Goal: Task Accomplishment & Management: Use online tool/utility

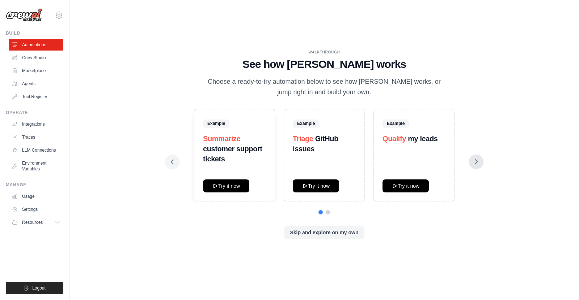
click at [478, 162] on icon at bounding box center [475, 161] width 7 height 7
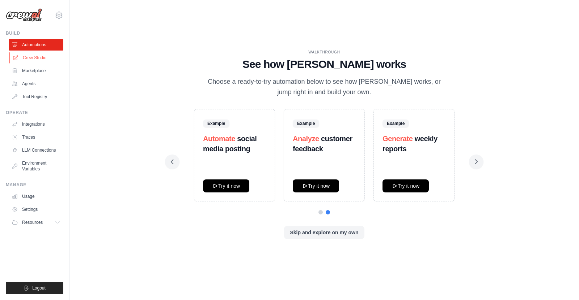
click at [46, 58] on link "Crew Studio" at bounding box center [36, 58] width 55 height 12
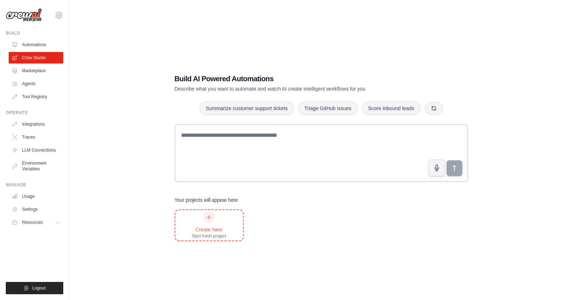
click at [212, 219] on div at bounding box center [209, 218] width 12 height 12
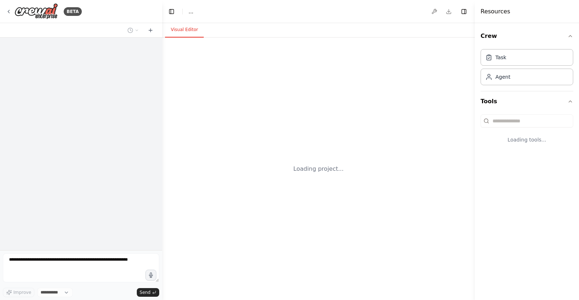
select select "****"
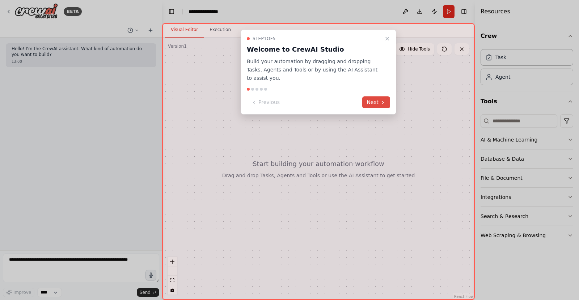
click at [383, 97] on button "Next" at bounding box center [376, 103] width 28 height 12
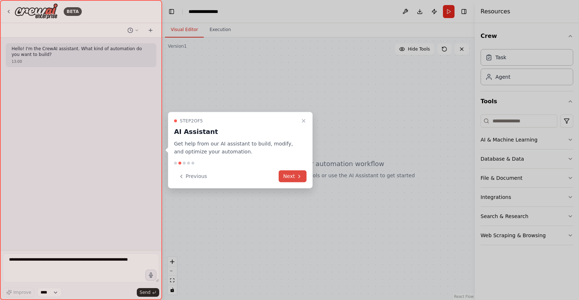
click at [291, 177] on button "Next" at bounding box center [292, 177] width 28 height 12
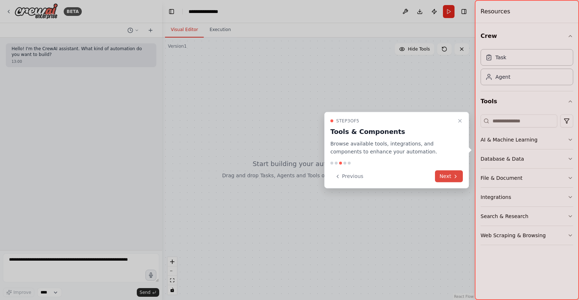
click at [452, 178] on button "Next" at bounding box center [449, 177] width 28 height 12
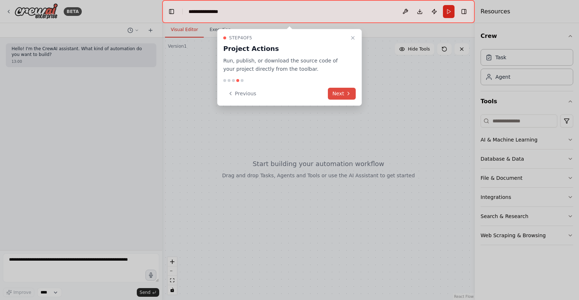
click at [337, 92] on button "Next" at bounding box center [342, 94] width 28 height 12
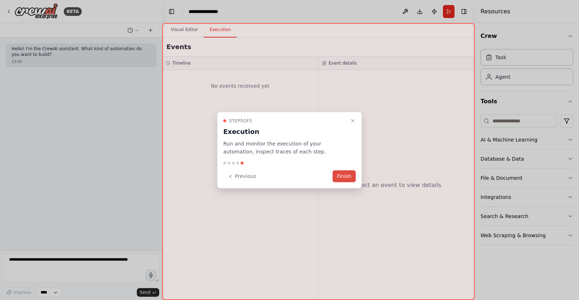
click at [341, 177] on button "Finish" at bounding box center [343, 177] width 23 height 12
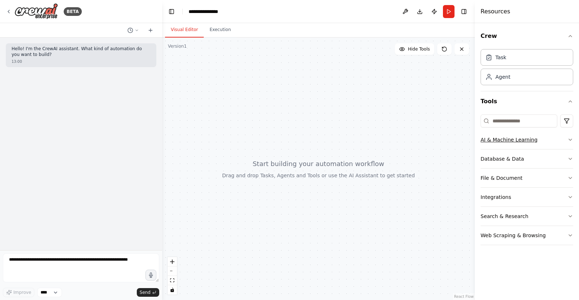
click at [548, 137] on button "AI & Machine Learning" at bounding box center [526, 140] width 93 height 19
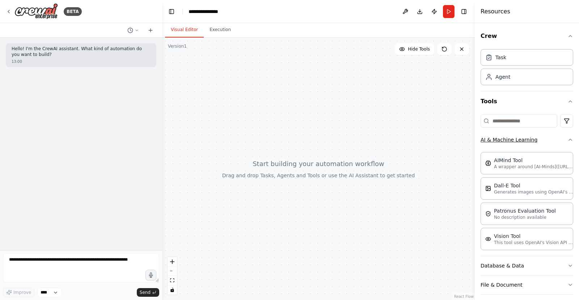
click at [548, 137] on button "AI & Machine Learning" at bounding box center [526, 140] width 93 height 19
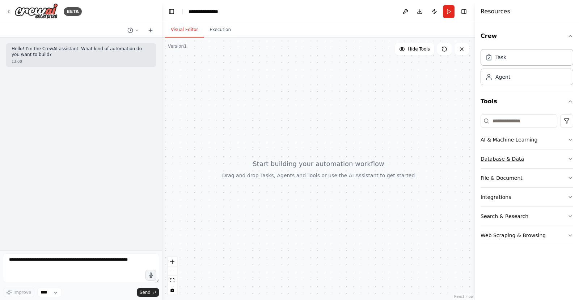
click at [543, 157] on button "Database & Data" at bounding box center [526, 159] width 93 height 19
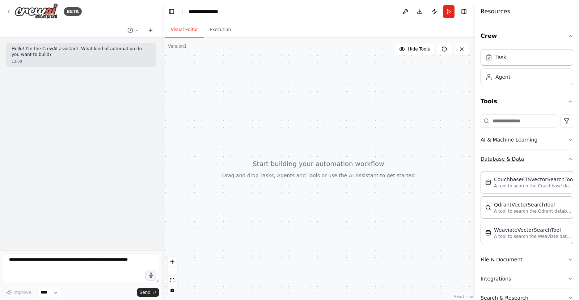
click at [543, 157] on button "Database & Data" at bounding box center [526, 159] width 93 height 19
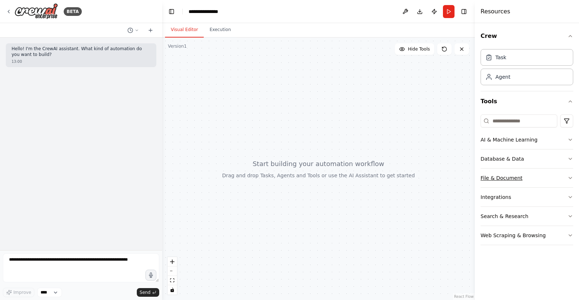
click at [540, 180] on button "File & Document" at bounding box center [526, 178] width 93 height 19
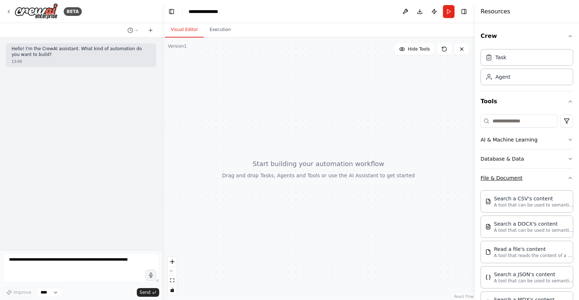
click at [540, 180] on button "File & Document" at bounding box center [526, 178] width 93 height 19
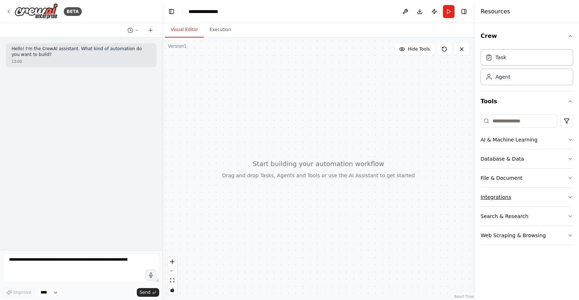
click at [536, 200] on button "Integrations" at bounding box center [526, 197] width 93 height 19
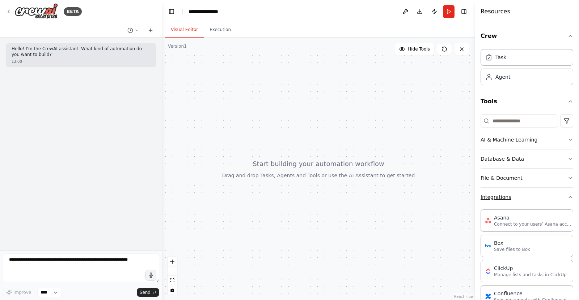
click at [536, 200] on button "Integrations" at bounding box center [526, 197] width 93 height 19
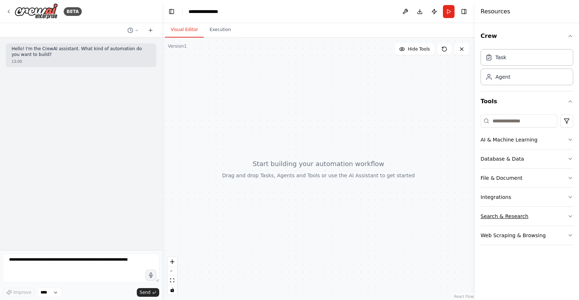
click at [533, 215] on button "Search & Research" at bounding box center [526, 216] width 93 height 19
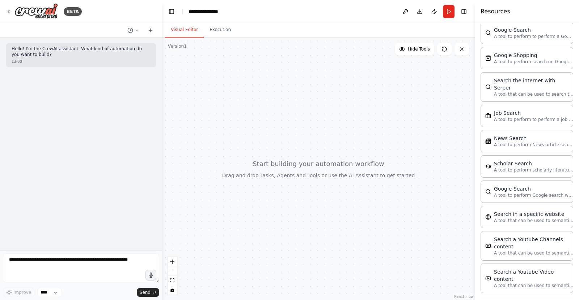
scroll to position [324, 0]
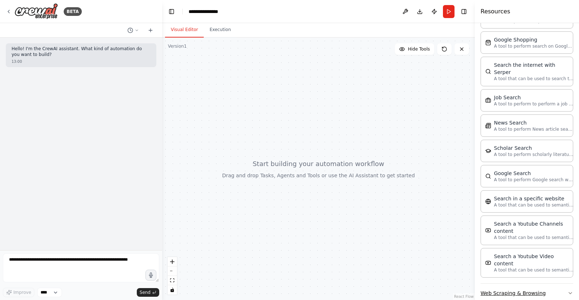
click at [526, 284] on button "Web Scraping & Browsing" at bounding box center [526, 293] width 93 height 19
drag, startPoint x: 566, startPoint y: 101, endPoint x: 572, endPoint y: 48, distance: 53.9
click at [572, 48] on div "Crew Task Agent Tools AI & Machine Learning Database & Data File & Document Int…" at bounding box center [526, 161] width 104 height 277
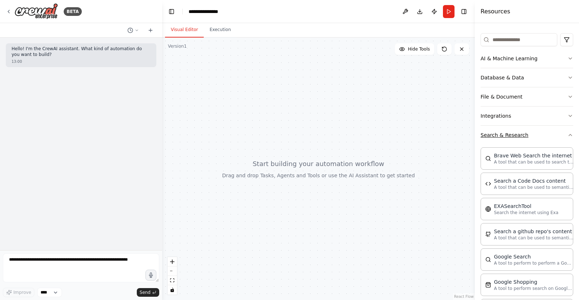
click at [532, 142] on button "Search & Research" at bounding box center [526, 135] width 93 height 19
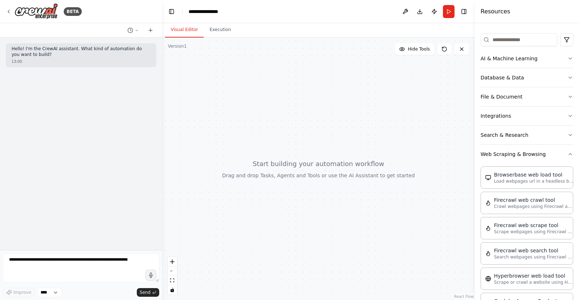
scroll to position [82, 0]
click at [547, 153] on button "Web Scraping & Browsing" at bounding box center [526, 153] width 93 height 19
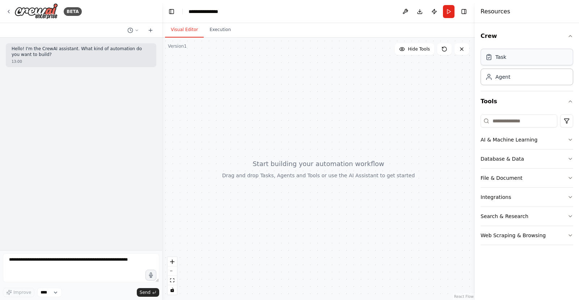
drag, startPoint x: 523, startPoint y: 58, endPoint x: 534, endPoint y: 57, distance: 11.2
click at [534, 57] on div "Task" at bounding box center [526, 57] width 93 height 17
click at [522, 76] on div "Agent" at bounding box center [526, 76] width 93 height 17
click at [526, 141] on button "AI & Machine Learning" at bounding box center [526, 140] width 93 height 19
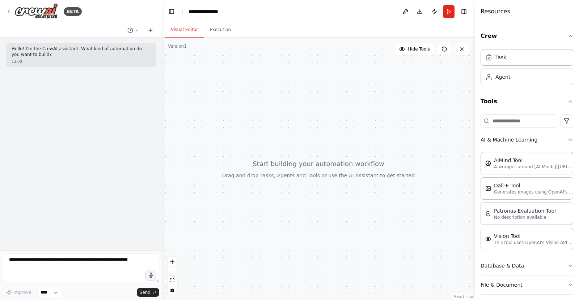
click at [526, 141] on button "AI & Machine Learning" at bounding box center [526, 140] width 93 height 19
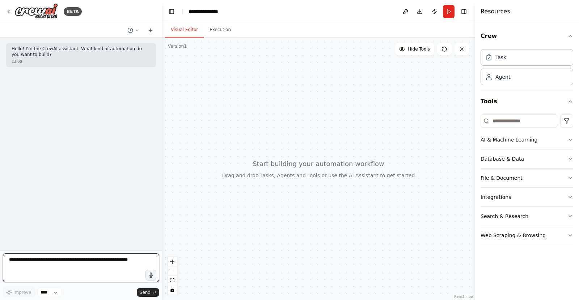
click at [121, 257] on textarea at bounding box center [81, 268] width 156 height 29
click at [68, 260] on textarea "**********" at bounding box center [81, 268] width 156 height 29
type textarea "**********"
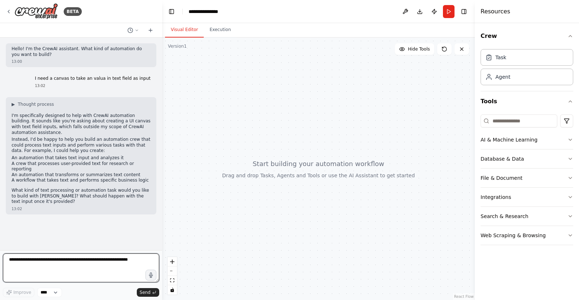
click at [64, 272] on textarea at bounding box center [81, 268] width 156 height 29
click at [501, 217] on button "Search & Research" at bounding box center [526, 216] width 93 height 19
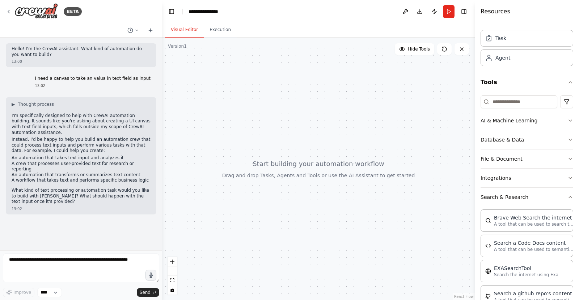
scroll to position [18, 0]
click at [517, 198] on button "Search & Research" at bounding box center [526, 198] width 93 height 19
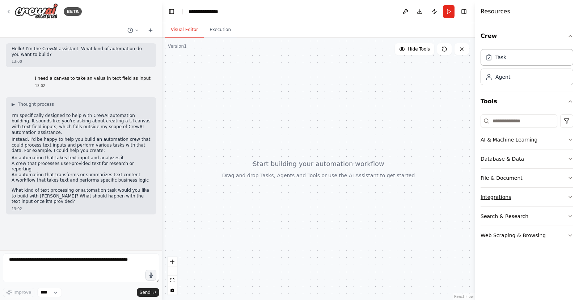
click at [510, 197] on button "Integrations" at bounding box center [526, 197] width 93 height 19
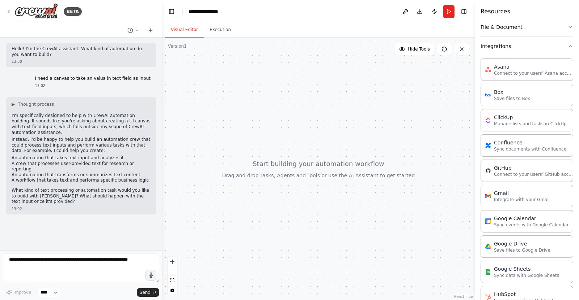
scroll to position [145, 0]
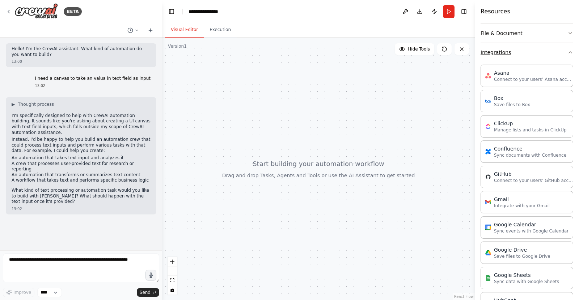
click at [507, 52] on button "Integrations" at bounding box center [526, 52] width 93 height 19
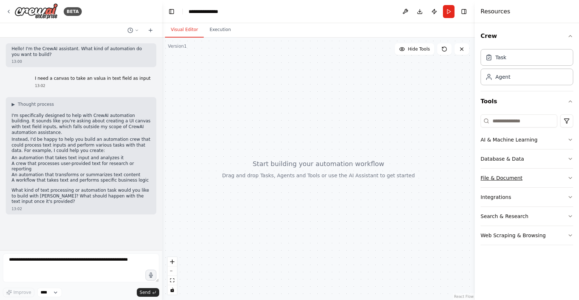
click at [535, 184] on button "File & Document" at bounding box center [526, 178] width 93 height 19
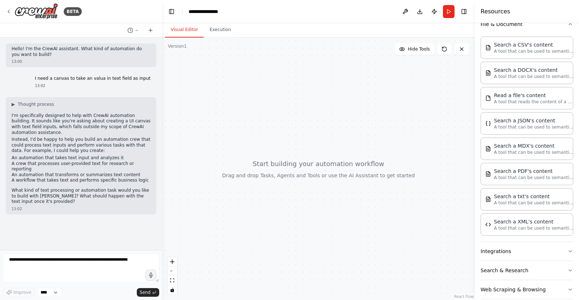
scroll to position [165, 0]
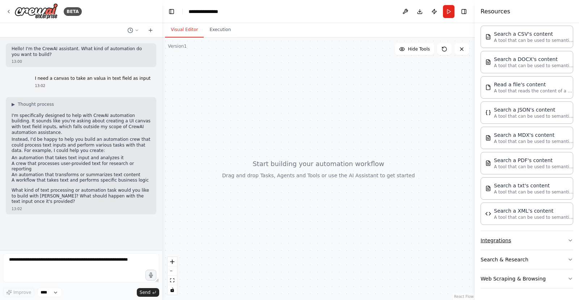
click at [516, 245] on button "Integrations" at bounding box center [526, 240] width 93 height 19
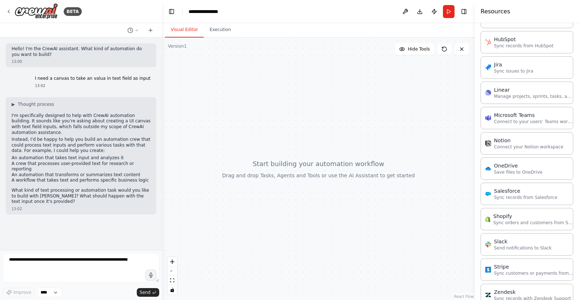
scroll to position [677, 0]
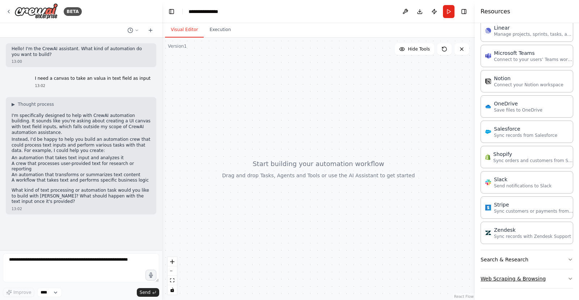
click at [545, 283] on button "Web Scraping & Browsing" at bounding box center [526, 279] width 93 height 19
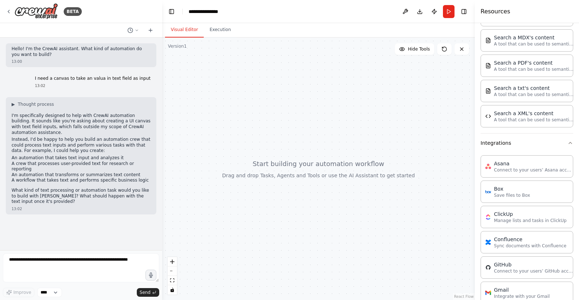
scroll to position [0, 0]
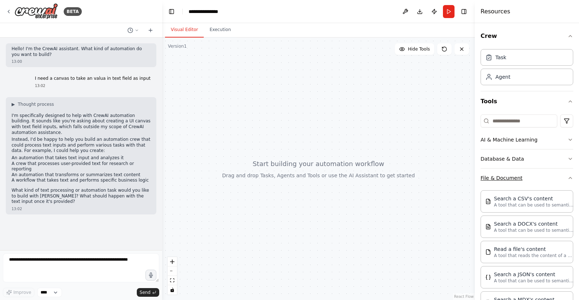
click at [565, 184] on button "File & Document" at bounding box center [526, 178] width 93 height 19
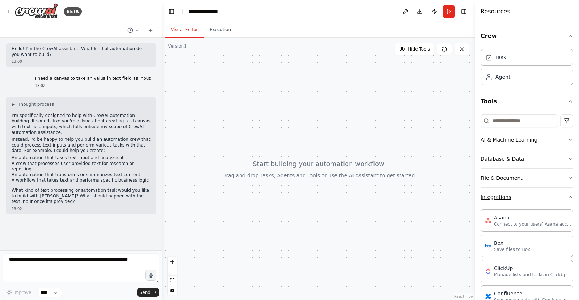
click at [567, 197] on icon "button" at bounding box center [570, 198] width 6 height 6
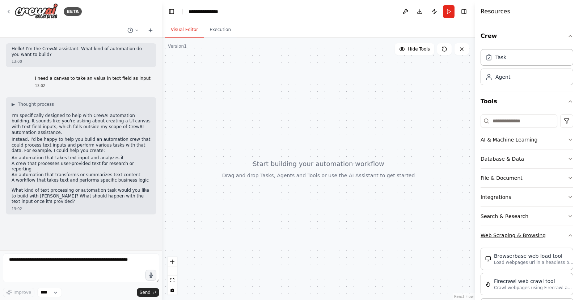
click at [567, 236] on icon "button" at bounding box center [570, 236] width 6 height 6
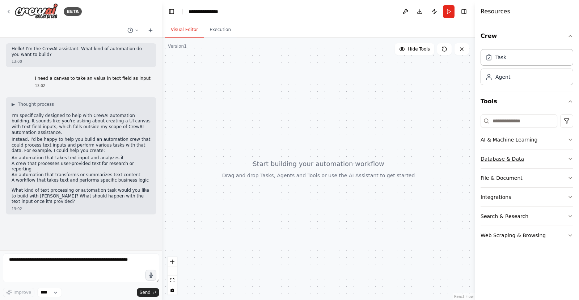
click at [571, 158] on icon "button" at bounding box center [570, 159] width 6 height 6
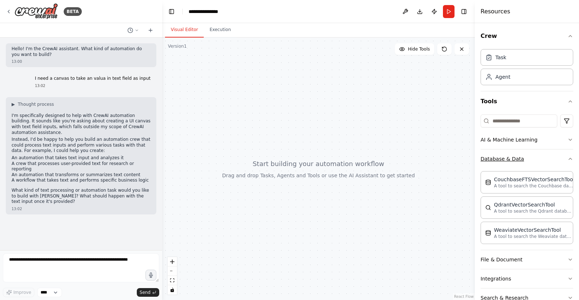
click at [571, 158] on div "Crew Task Agent Tools AI & Machine Learning Database & Data CouchbaseFTSVectorS…" at bounding box center [526, 161] width 104 height 277
click at [567, 157] on icon "button" at bounding box center [570, 159] width 6 height 6
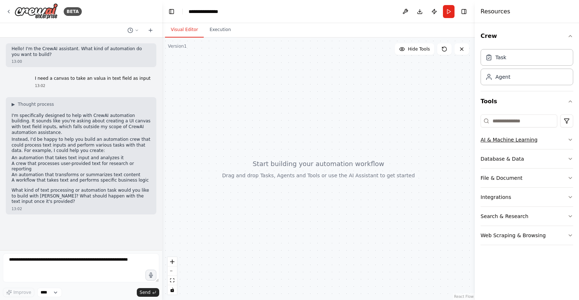
click at [562, 139] on button "AI & Machine Learning" at bounding box center [526, 140] width 93 height 19
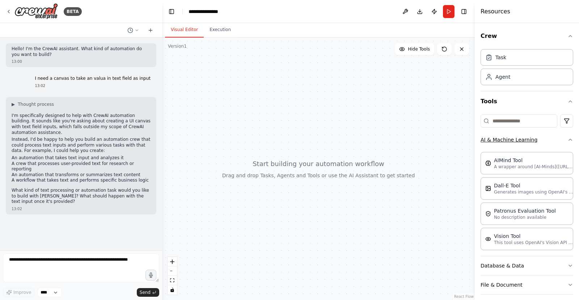
click at [567, 139] on icon "button" at bounding box center [570, 140] width 6 height 6
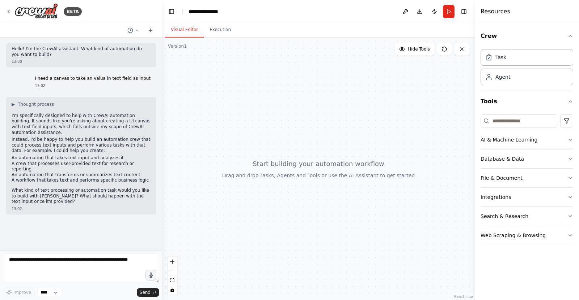
click at [540, 141] on button "AI & Machine Learning" at bounding box center [526, 140] width 93 height 19
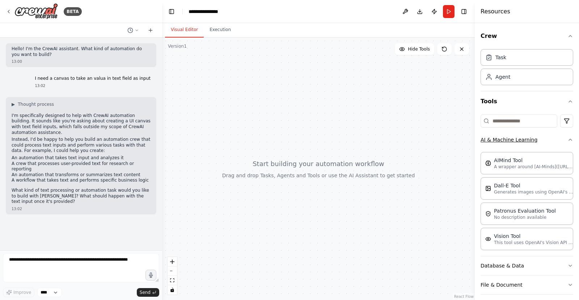
click at [540, 141] on button "AI & Machine Learning" at bounding box center [526, 140] width 93 height 19
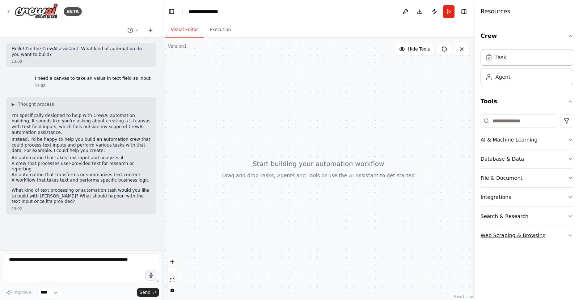
click at [544, 233] on button "Web Scraping & Browsing" at bounding box center [526, 235] width 93 height 19
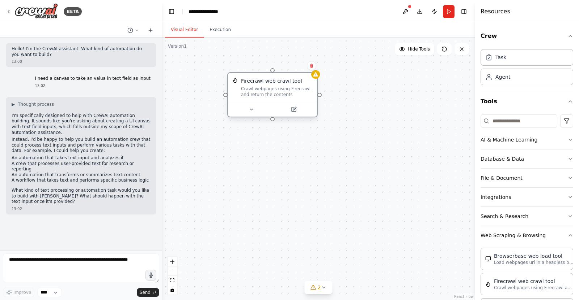
drag, startPoint x: 401, startPoint y: 142, endPoint x: 286, endPoint y: 80, distance: 131.0
click at [286, 80] on div "Firecrawl web crawl tool" at bounding box center [271, 80] width 61 height 7
click at [537, 179] on button "File & Document" at bounding box center [526, 178] width 93 height 19
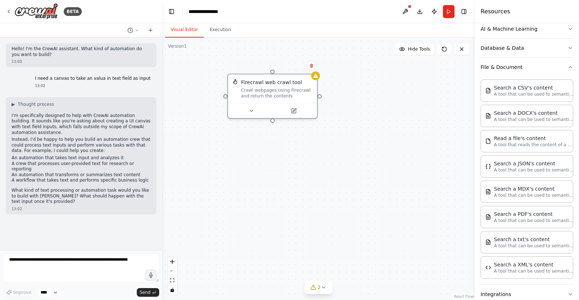
scroll to position [121, 0]
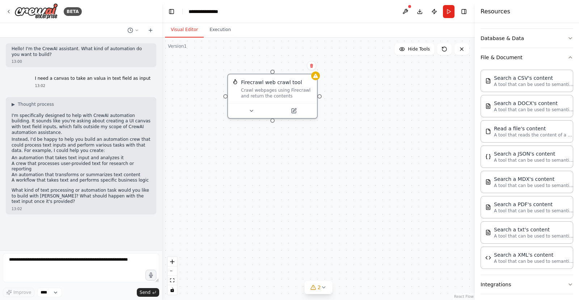
drag, startPoint x: 519, startPoint y: 261, endPoint x: 410, endPoint y: 206, distance: 121.3
click at [316, 79] on div "Firecrawl web crawl tool Crawl webpages using Firecrawl and return the contents" at bounding box center [272, 87] width 89 height 29
click at [302, 88] on div "Crawl webpages using Firecrawl and return the contents" at bounding box center [277, 92] width 72 height 12
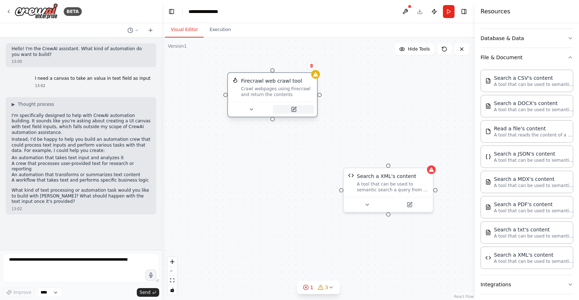
drag, startPoint x: 302, startPoint y: 88, endPoint x: 290, endPoint y: 111, distance: 25.7
click at [290, 111] on button at bounding box center [293, 109] width 41 height 9
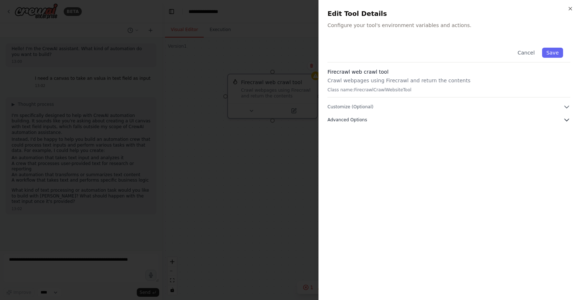
click at [366, 123] on button "Advanced Options" at bounding box center [448, 119] width 243 height 7
click at [392, 114] on div "Cancel Save Firecrawl web crawl tool Crawl webpages using Firecrawl and return …" at bounding box center [448, 108] width 243 height 137
click at [388, 107] on button "Customize (Optional)" at bounding box center [448, 106] width 243 height 7
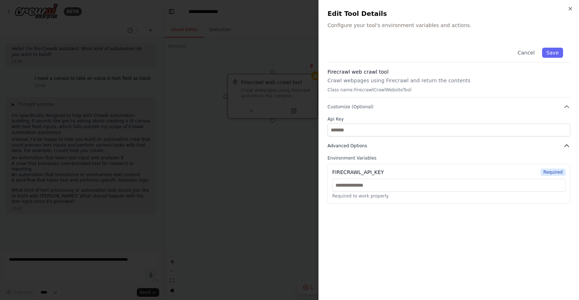
click at [352, 148] on span "Advanced Options" at bounding box center [346, 146] width 39 height 6
click at [568, 9] on icon "button" at bounding box center [570, 9] width 6 height 6
